Goal: Task Accomplishment & Management: Use online tool/utility

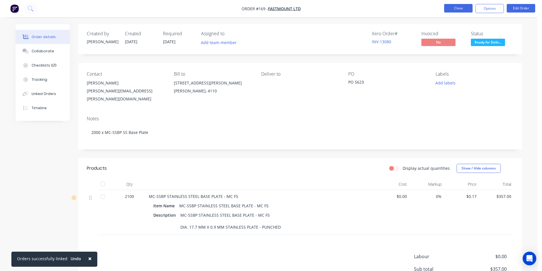
click at [458, 9] on button "Close" at bounding box center [458, 8] width 28 height 9
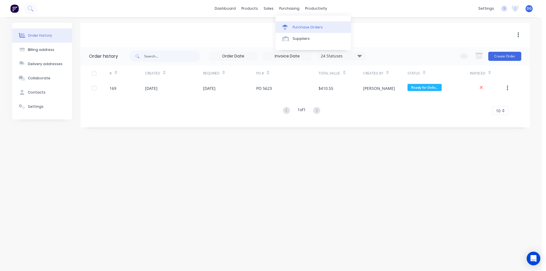
click at [298, 26] on div "Purchase Orders" at bounding box center [308, 27] width 30 height 5
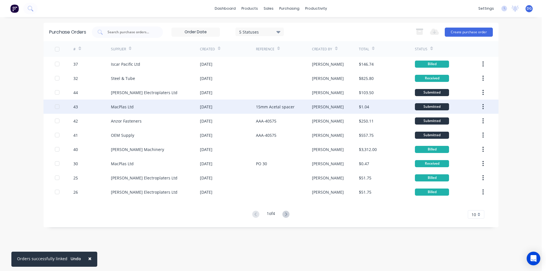
click at [72, 107] on div at bounding box center [64, 107] width 19 height 14
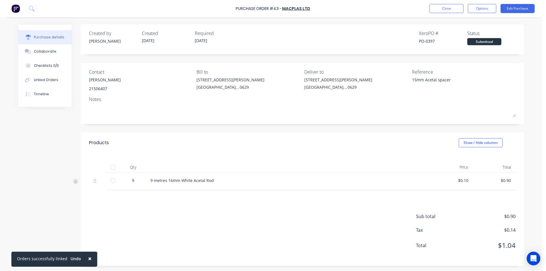
click at [112, 180] on div at bounding box center [112, 180] width 11 height 11
click at [517, 7] on button "Edit Purchase" at bounding box center [518, 8] width 34 height 9
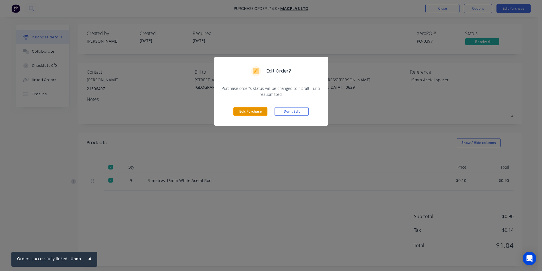
click at [258, 111] on button "Edit Purchase" at bounding box center [250, 111] width 34 height 9
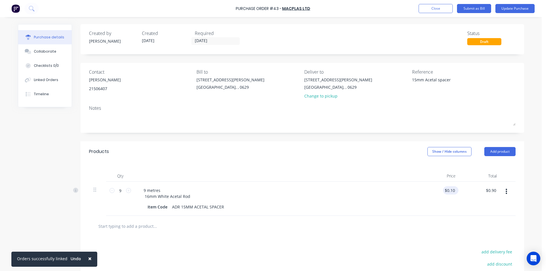
type textarea "x"
type input "0.1000"
click at [454, 189] on input "0.1000" at bounding box center [448, 190] width 15 height 8
type textarea "x"
click at [454, 189] on input "0.1000" at bounding box center [448, 190] width 15 height 8
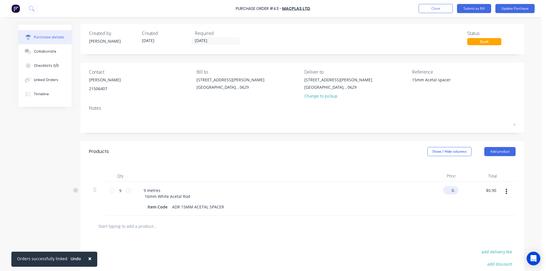
type input "0"
type input "10.82"
type textarea "x"
type input "$10.82"
type input "97.38"
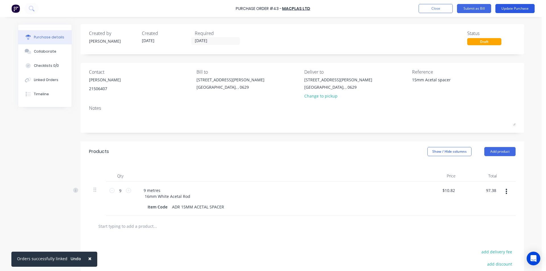
type textarea "x"
type input "$97.38"
click at [514, 8] on button "Update Purchase" at bounding box center [515, 8] width 39 height 9
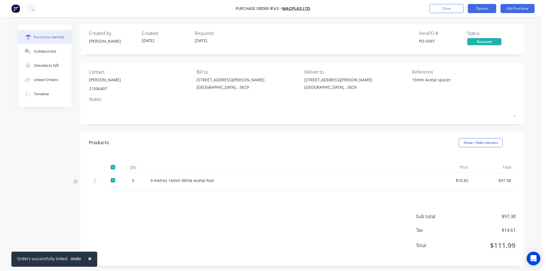
click at [480, 11] on button "Options" at bounding box center [482, 8] width 28 height 9
click at [508, 180] on div "$97.38" at bounding box center [495, 181] width 34 height 6
click at [520, 10] on button "Edit Purchase" at bounding box center [518, 8] width 34 height 9
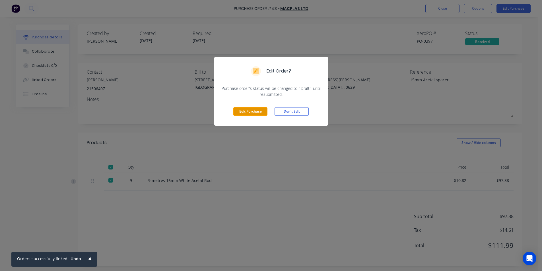
click at [259, 108] on button "Edit Purchase" at bounding box center [250, 111] width 34 height 9
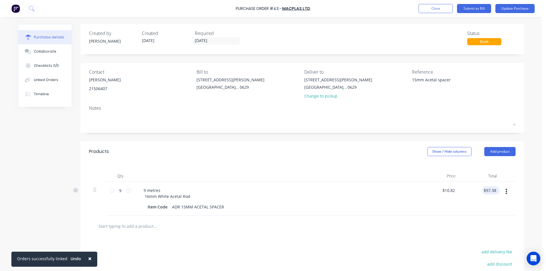
type textarea "x"
click at [494, 189] on input "97.38" at bounding box center [491, 190] width 13 height 8
type input "9"
type input "97.42"
type textarea "x"
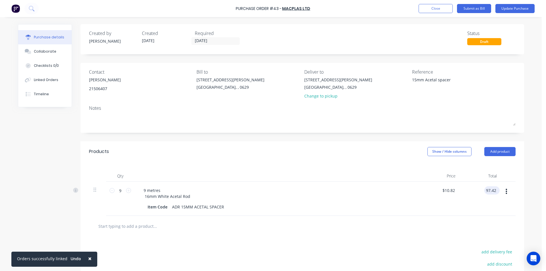
type input "$10.8244"
type input "$97.42"
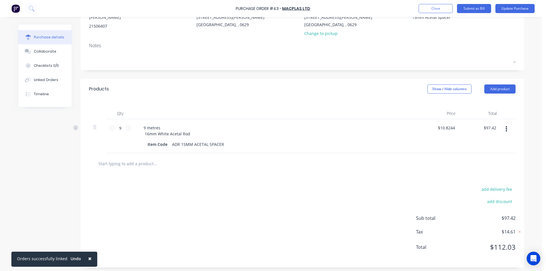
scroll to position [65, 0]
click at [517, 10] on button "Update Purchase" at bounding box center [515, 8] width 39 height 9
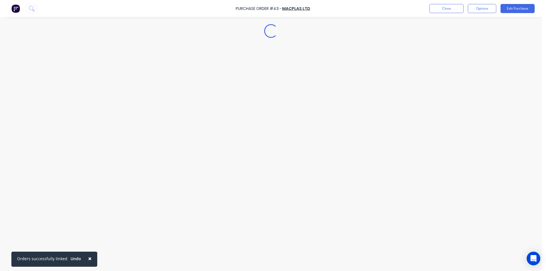
scroll to position [0, 0]
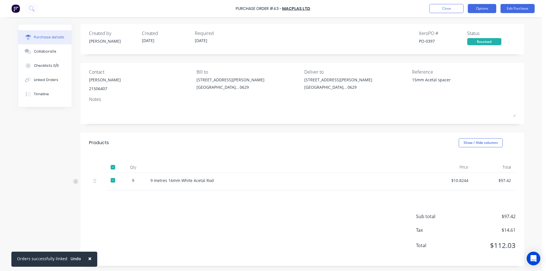
click at [487, 9] on button "Options" at bounding box center [482, 8] width 28 height 9
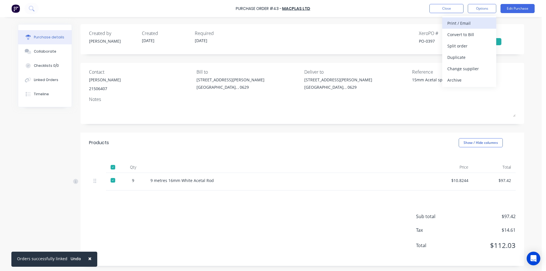
click at [460, 24] on div "Print / Email" at bounding box center [470, 23] width 44 height 8
click at [483, 10] on button "Options" at bounding box center [482, 8] width 28 height 9
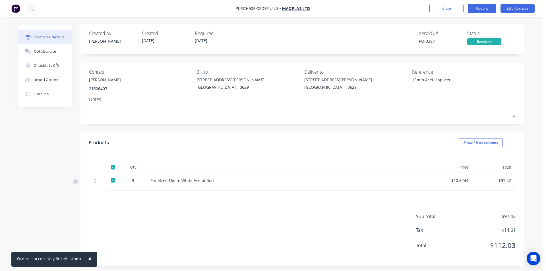
click at [483, 10] on button "Options" at bounding box center [482, 8] width 28 height 9
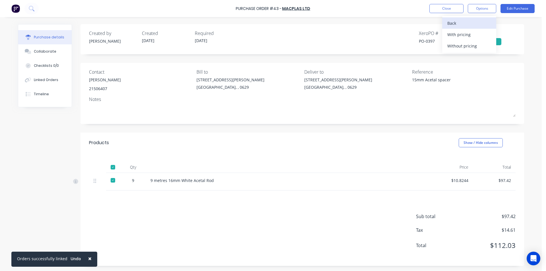
click at [456, 23] on div "Back" at bounding box center [470, 23] width 44 height 8
click at [464, 22] on div "Print / Email" at bounding box center [470, 23] width 44 height 8
click at [483, 9] on button "Options" at bounding box center [482, 8] width 28 height 9
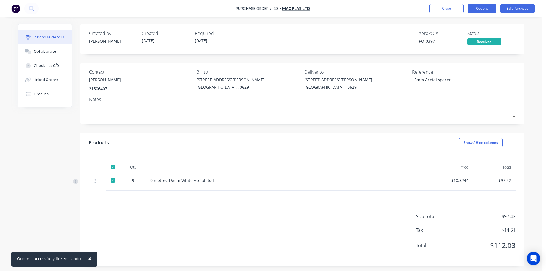
click at [483, 9] on button "Options" at bounding box center [482, 8] width 28 height 9
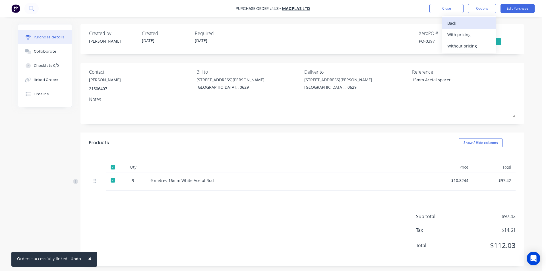
click at [459, 24] on div "Back" at bounding box center [470, 23] width 44 height 8
click at [460, 34] on div "Convert to Bill" at bounding box center [470, 34] width 44 height 8
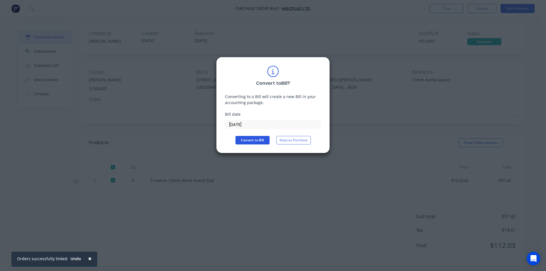
click at [251, 139] on button "Convert to Bill" at bounding box center [253, 140] width 34 height 9
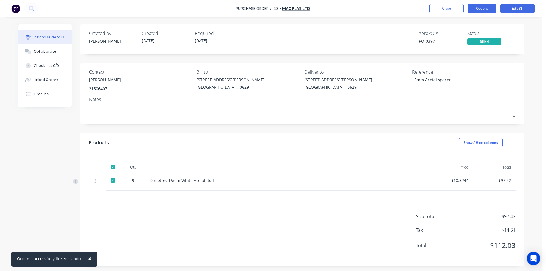
click at [486, 10] on button "Options" at bounding box center [482, 8] width 28 height 9
click at [446, 7] on button "Close" at bounding box center [447, 8] width 34 height 9
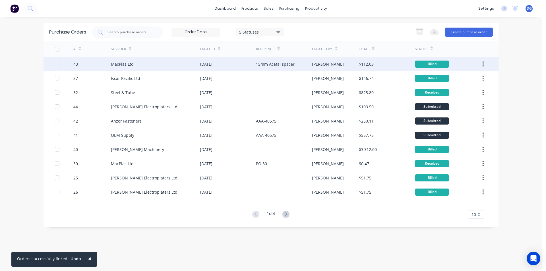
click at [135, 64] on div "MacPlas Ltd" at bounding box center [155, 64] width 89 height 14
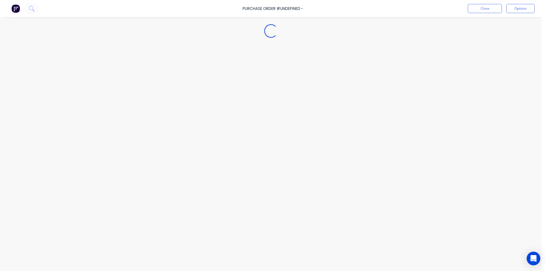
type textarea "x"
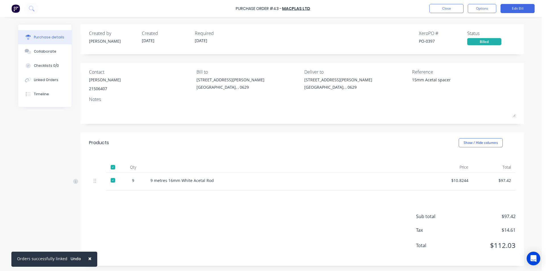
click at [487, 42] on div "Billed" at bounding box center [484, 41] width 34 height 7
click at [445, 8] on button "Close" at bounding box center [447, 8] width 34 height 9
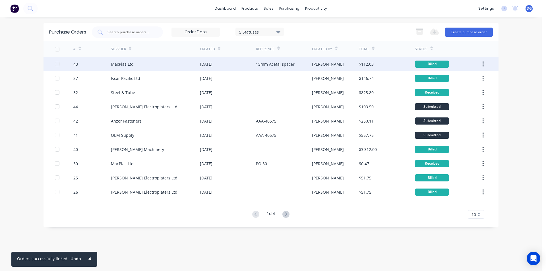
click at [57, 64] on div at bounding box center [56, 63] width 11 height 11
